Goal: Browse casually

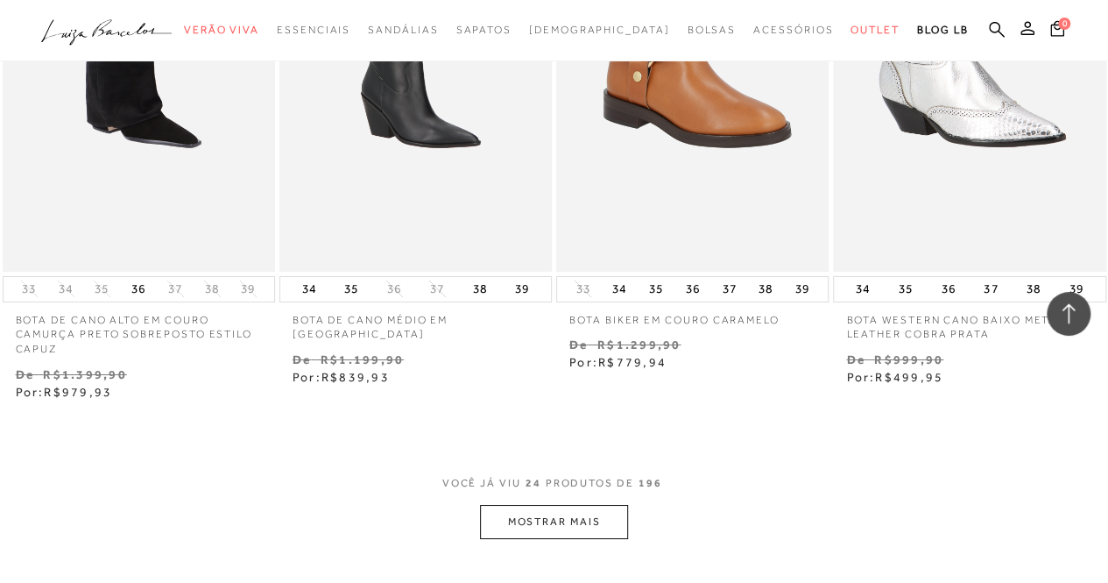
scroll to position [3206, 0]
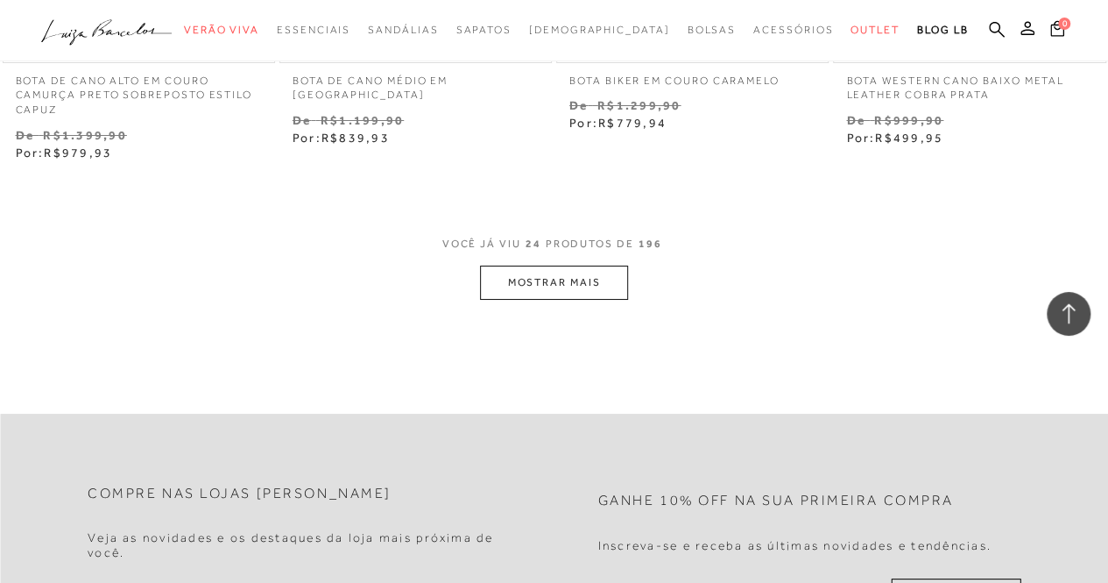
click at [549, 283] on button "MOSTRAR MAIS" at bounding box center [553, 282] width 147 height 34
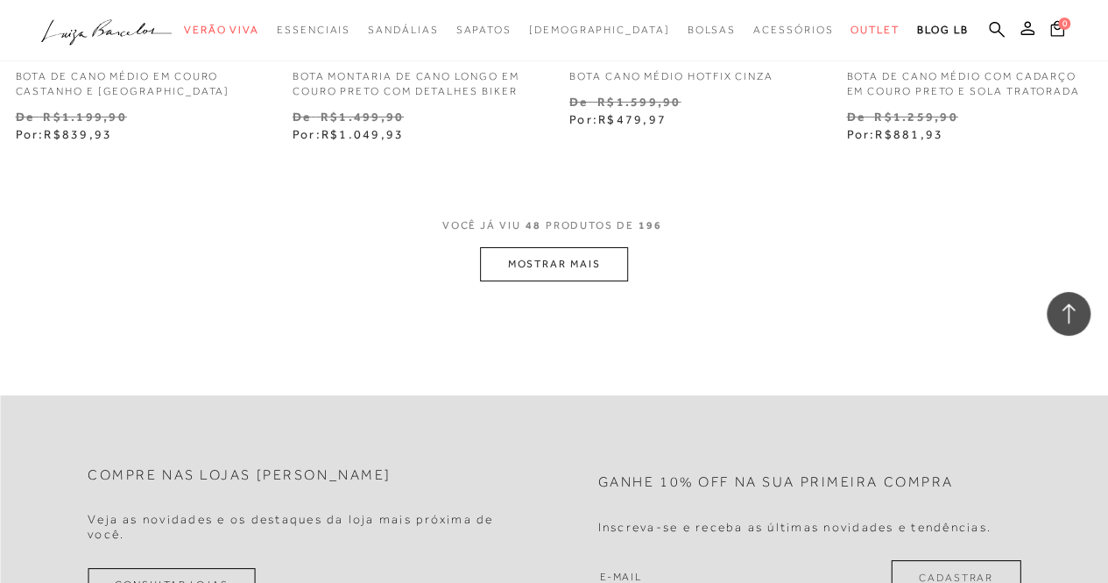
scroll to position [6493, 0]
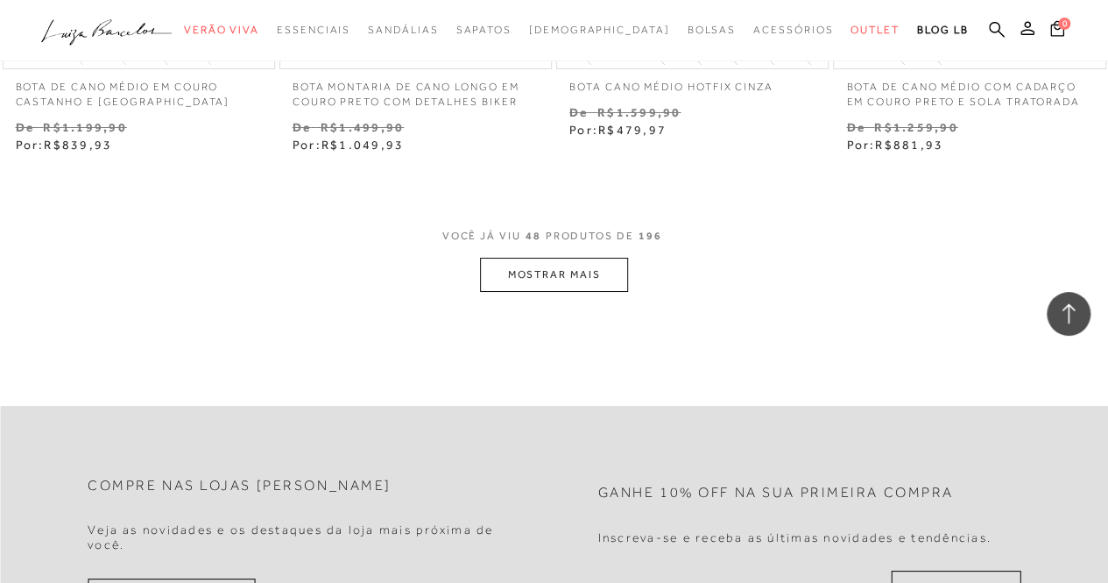
click at [545, 278] on button "MOSTRAR MAIS" at bounding box center [553, 275] width 147 height 34
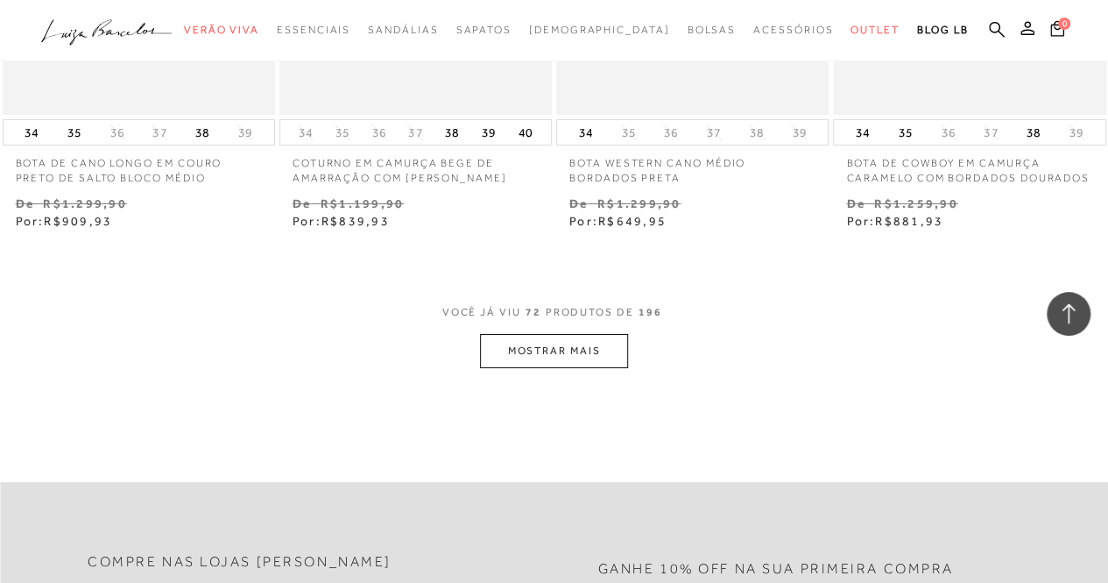
scroll to position [9727, 0]
click at [551, 350] on button "MOSTRAR MAIS" at bounding box center [553, 348] width 147 height 34
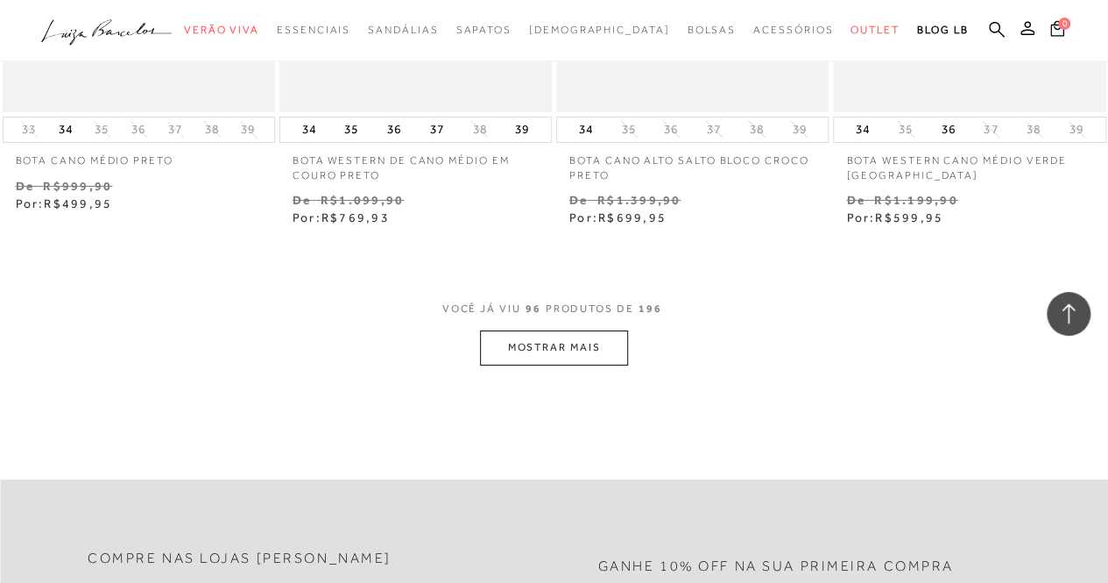
scroll to position [13027, 0]
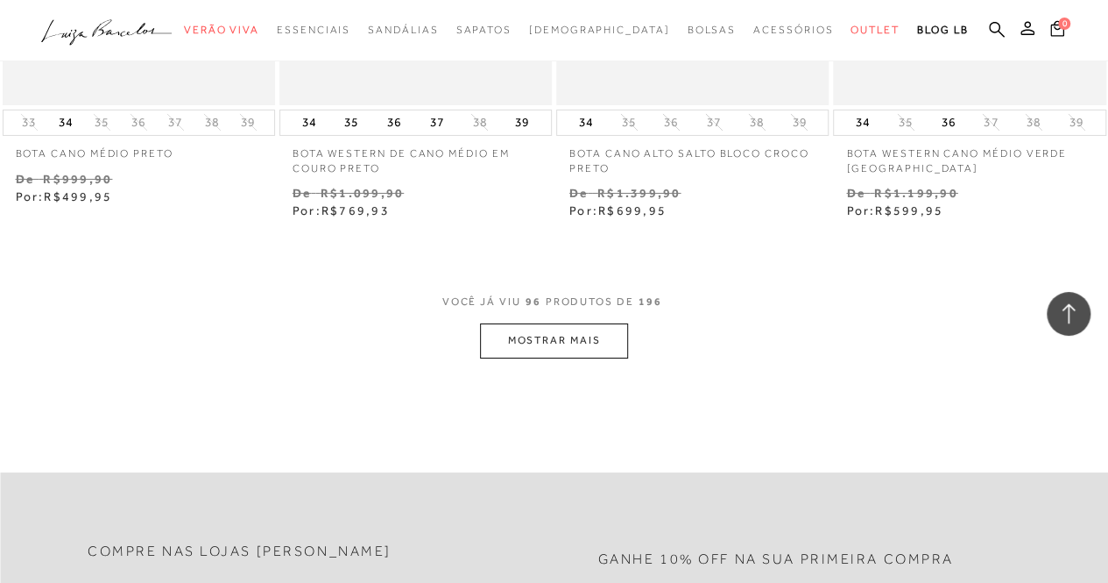
click at [514, 340] on button "MOSTRAR MAIS" at bounding box center [553, 340] width 147 height 34
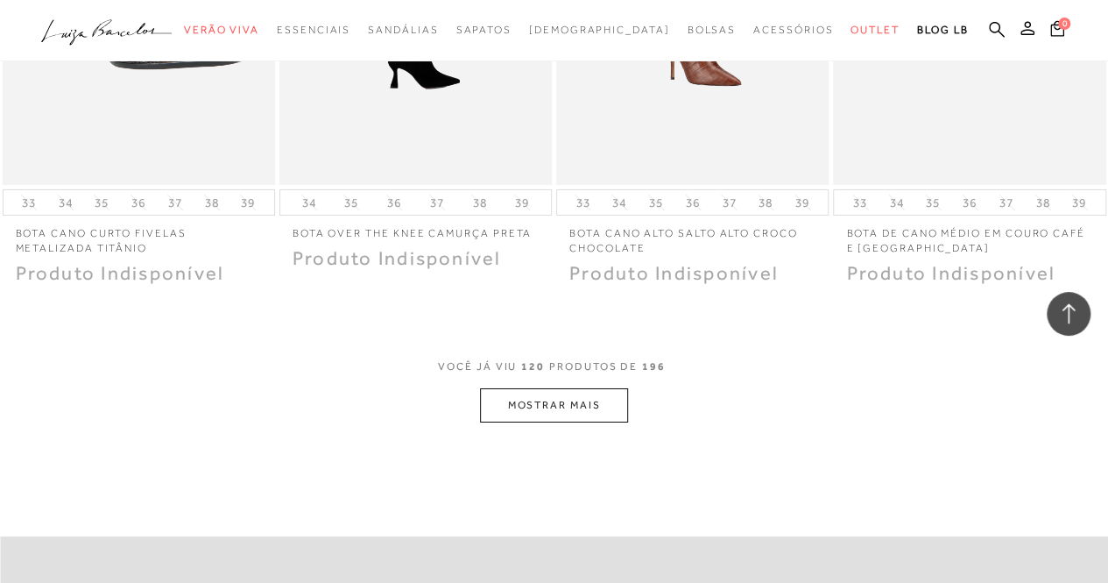
scroll to position [16220, 0]
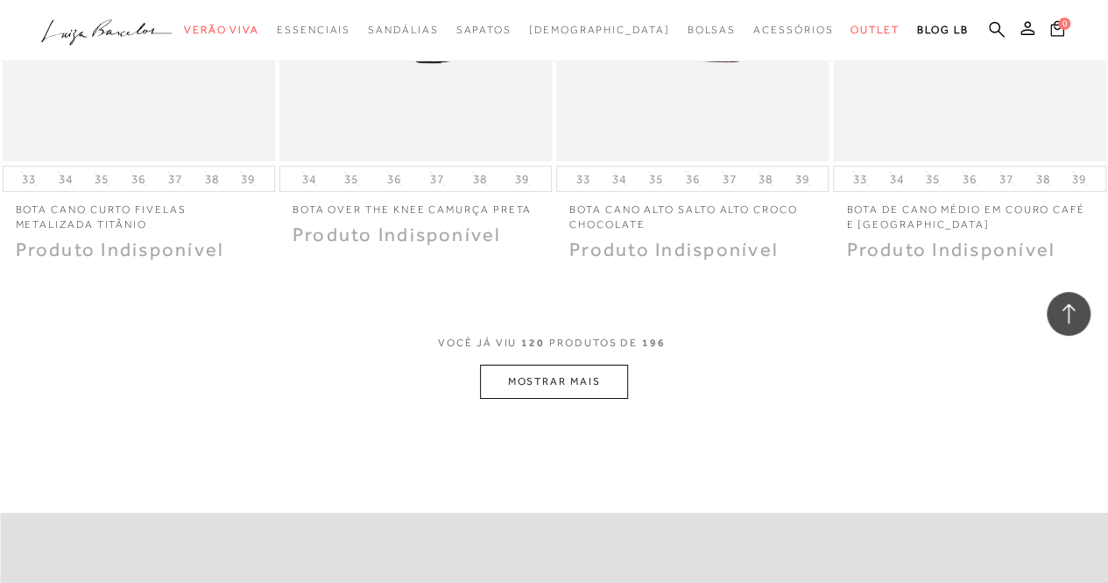
click at [533, 378] on button "MOSTRAR MAIS" at bounding box center [553, 381] width 147 height 34
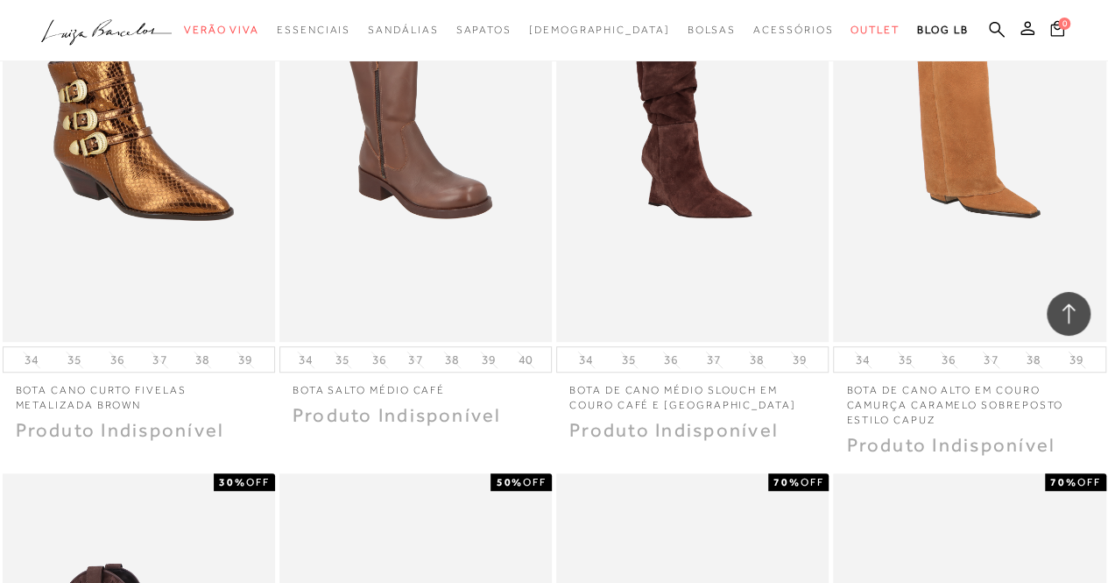
scroll to position [17107, 0]
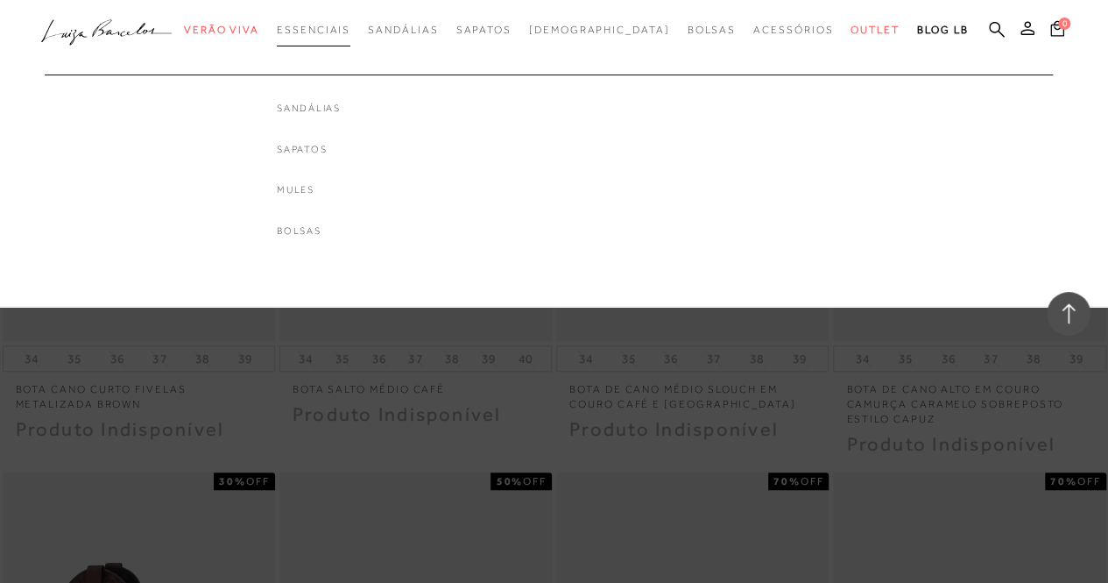
click at [350, 19] on link "Essenciais" at bounding box center [314, 30] width 74 height 32
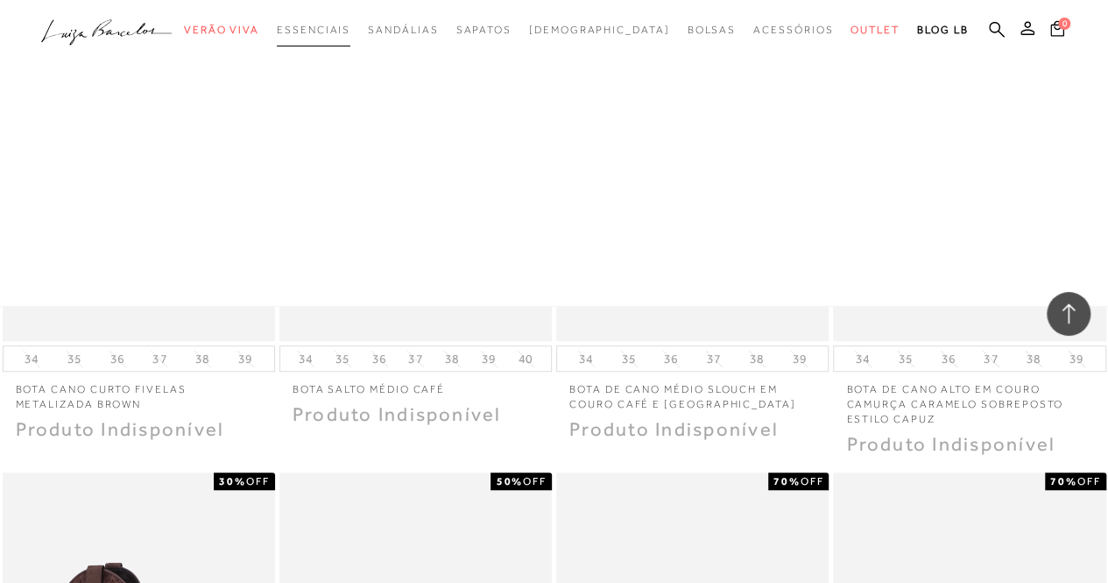
click at [350, 19] on link "Essenciais" at bounding box center [314, 30] width 74 height 32
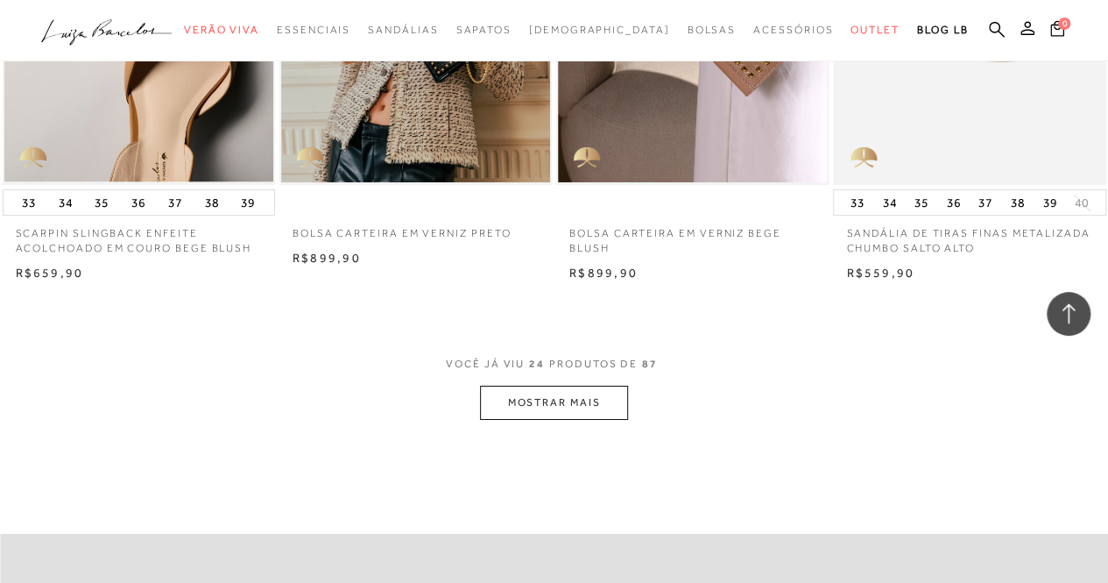
scroll to position [2979, 0]
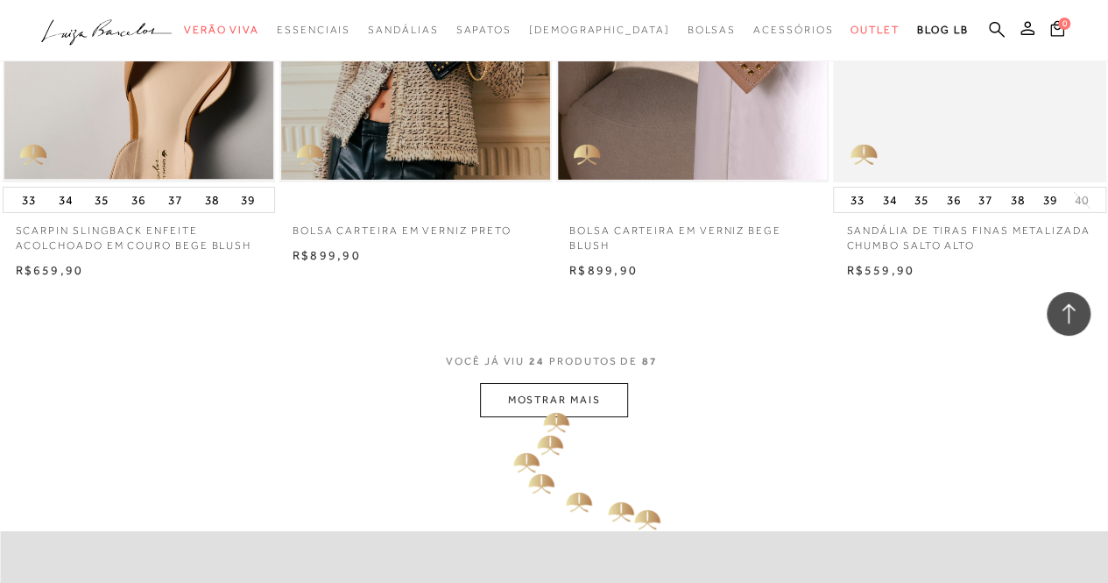
click at [540, 402] on button "MOSTRAR MAIS" at bounding box center [553, 400] width 147 height 34
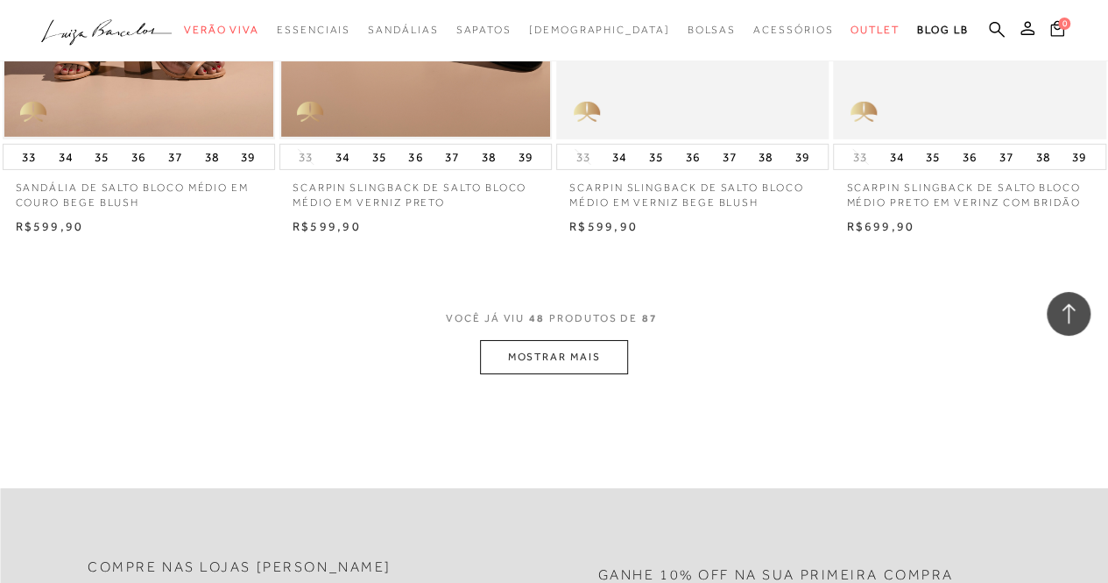
scroll to position [6161, 0]
click at [560, 364] on button "MOSTRAR MAIS" at bounding box center [553, 356] width 147 height 34
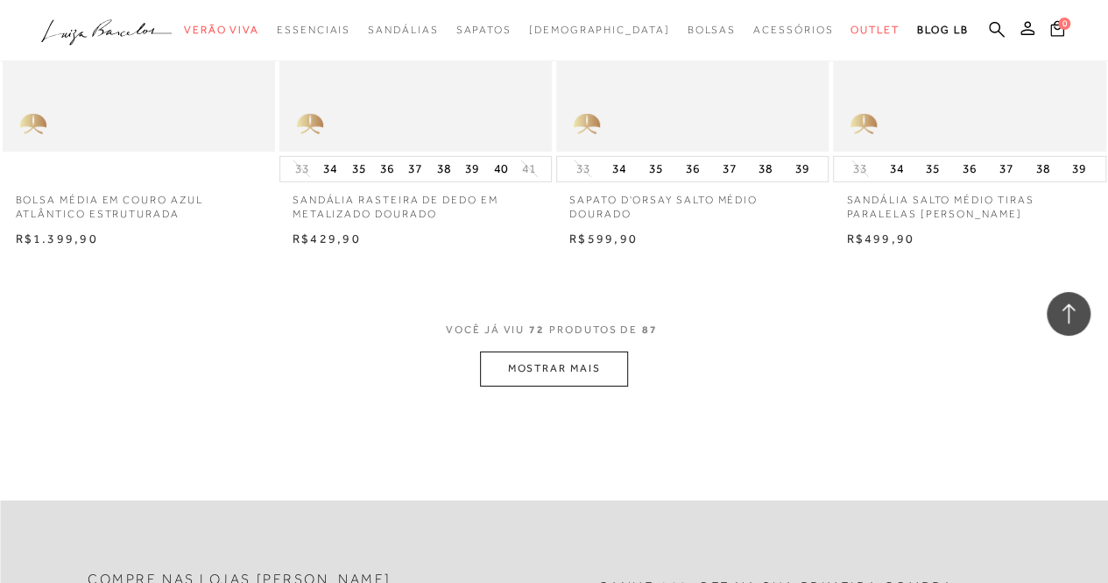
scroll to position [9580, 0]
